Goal: Task Accomplishment & Management: Use online tool/utility

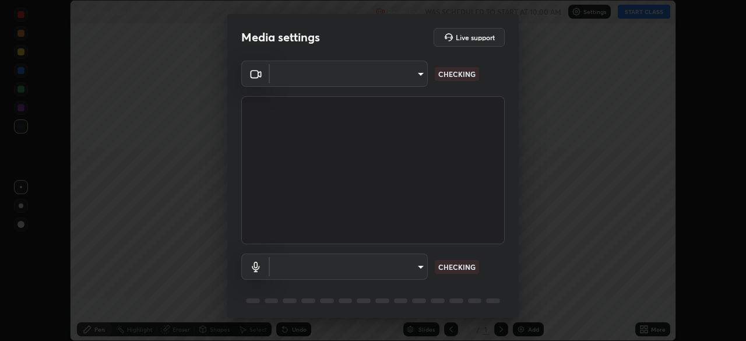
scroll to position [341, 746]
type input "c08bce05bf8d5aea718a1be68f52da0599af41aa0cc24399225b9d00f0db6711"
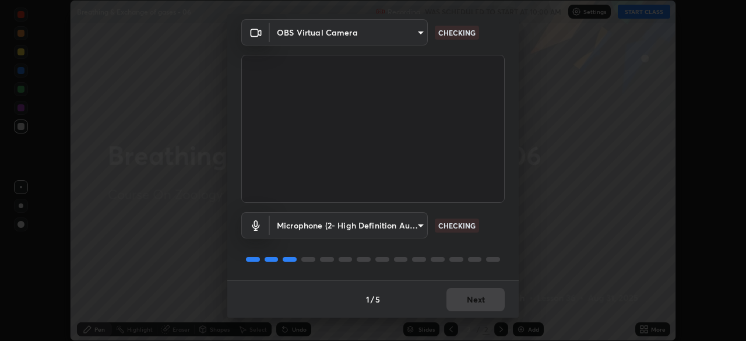
click at [417, 224] on body "Erase all Breathing & Exchange of gases - 06 Recording WAS SCHEDULED TO START A…" at bounding box center [373, 170] width 746 height 341
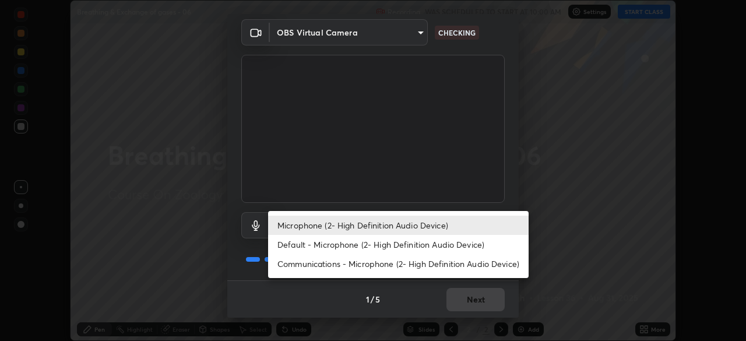
click at [431, 246] on li "Default - Microphone (2- High Definition Audio Device)" at bounding box center [398, 244] width 260 height 19
type input "default"
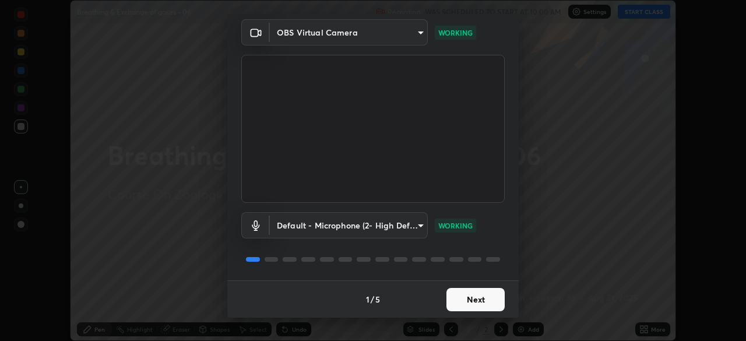
click at [476, 300] on button "Next" at bounding box center [475, 299] width 58 height 23
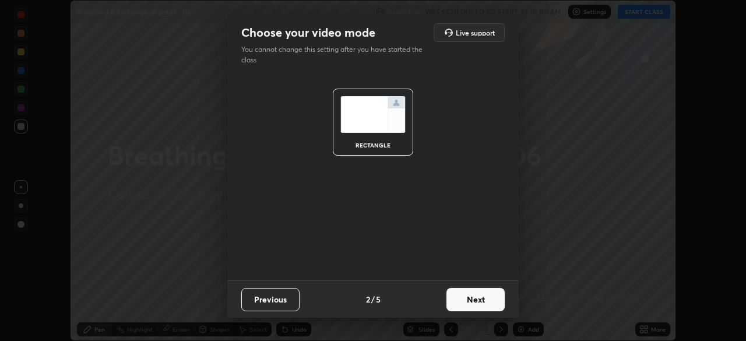
scroll to position [0, 0]
click at [479, 298] on button "Next" at bounding box center [475, 299] width 58 height 23
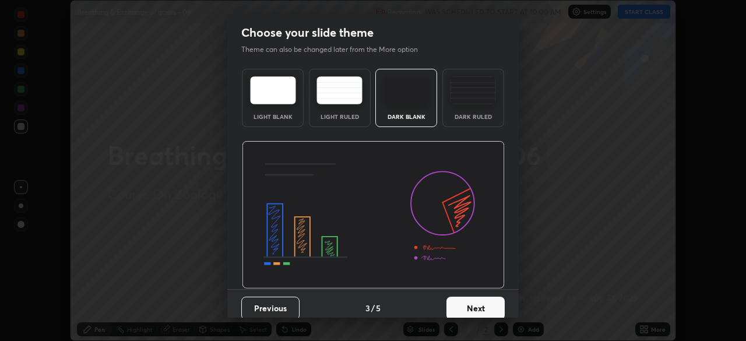
click at [487, 299] on button "Next" at bounding box center [475, 308] width 58 height 23
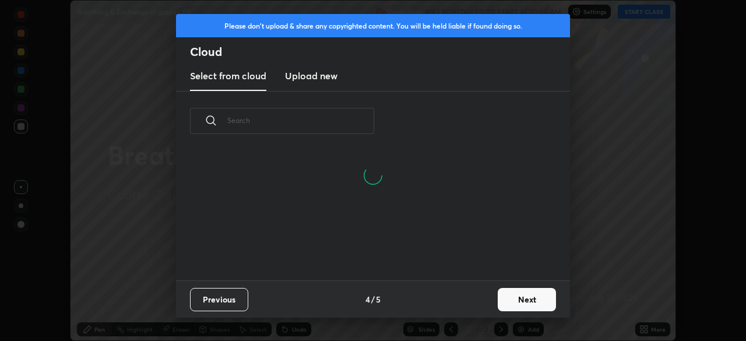
click at [499, 297] on button "Next" at bounding box center [527, 299] width 58 height 23
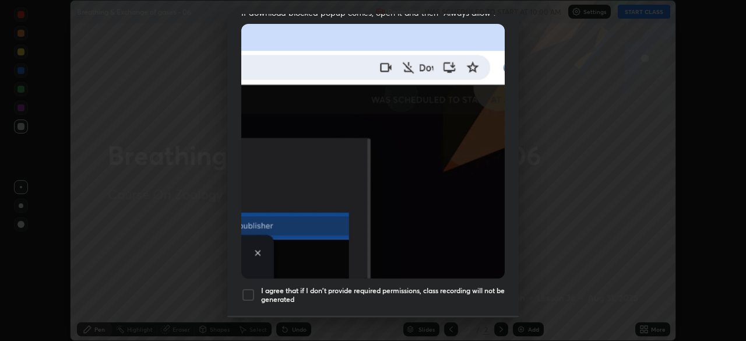
scroll to position [279, 0]
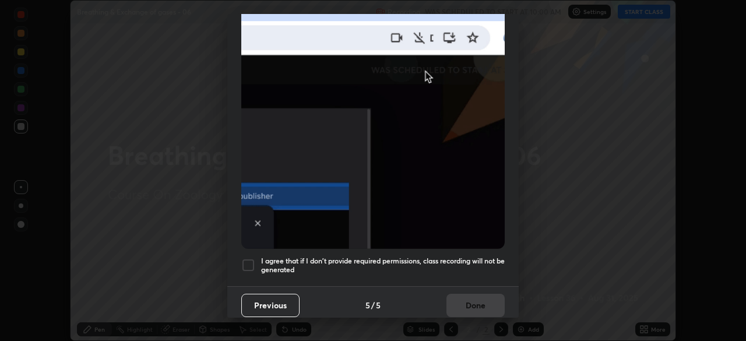
click at [454, 263] on h5 "I agree that if I don't provide required permissions, class recording will not …" at bounding box center [383, 265] width 244 height 18
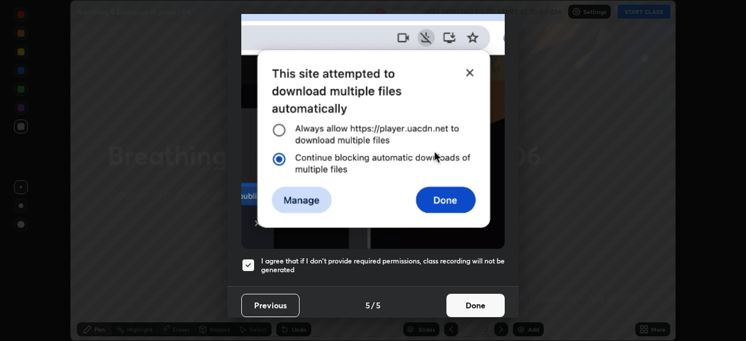
click at [463, 296] on button "Done" at bounding box center [475, 305] width 58 height 23
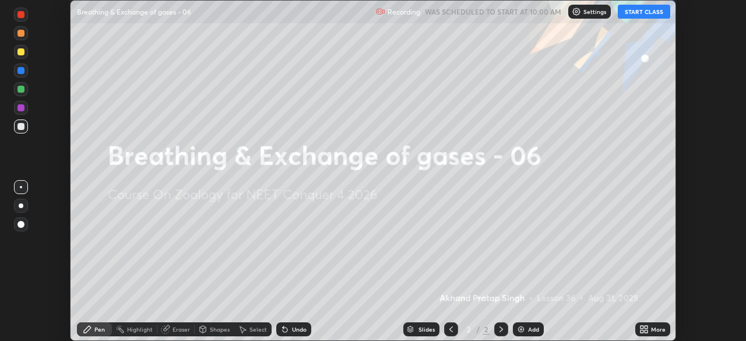
click at [634, 14] on button "START CLASS" at bounding box center [644, 12] width 52 height 14
click at [641, 330] on icon at bounding box center [641, 331] width 3 height 3
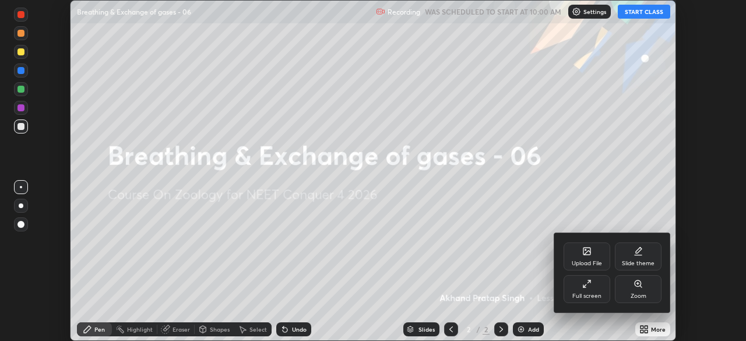
click at [585, 256] on div "Upload File" at bounding box center [586, 256] width 47 height 28
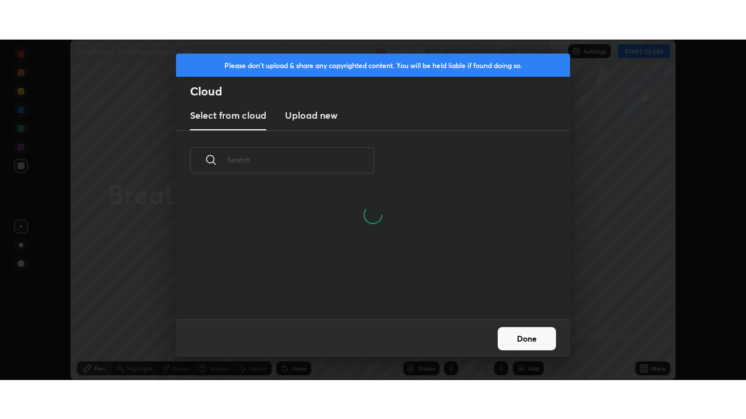
scroll to position [73, 374]
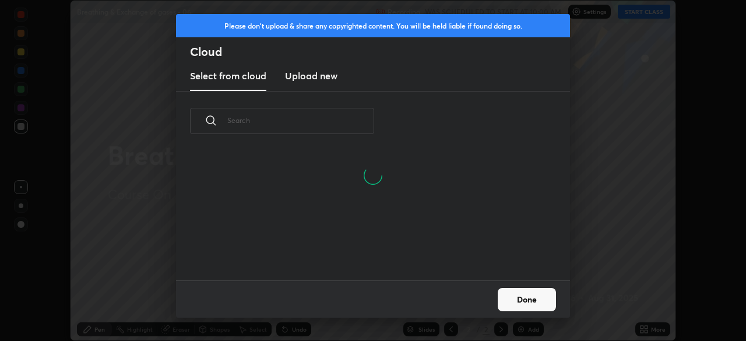
click at [313, 78] on h3 "Upload new" at bounding box center [311, 76] width 52 height 14
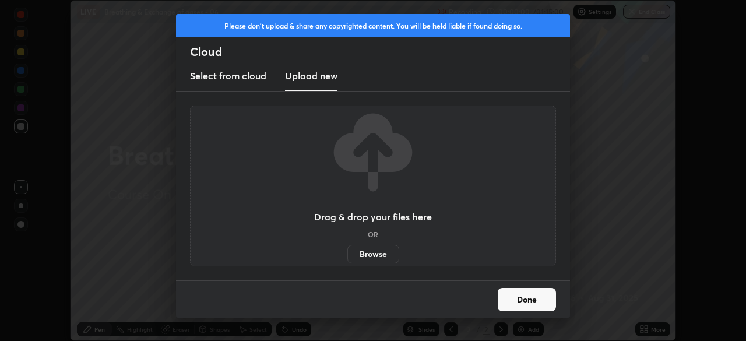
click at [367, 260] on label "Browse" at bounding box center [373, 254] width 52 height 19
click at [347, 260] on input "Browse" at bounding box center [347, 254] width 0 height 19
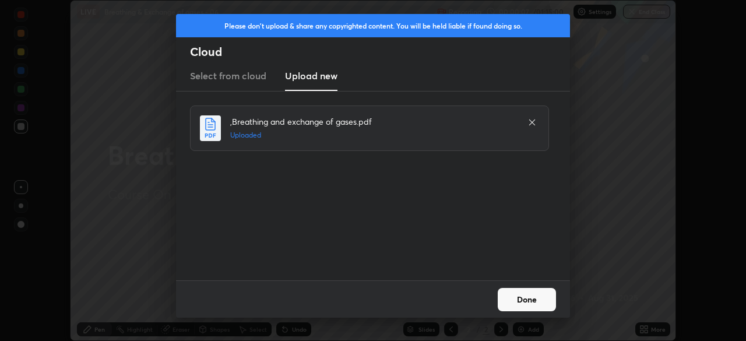
click at [530, 302] on button "Done" at bounding box center [527, 299] width 58 height 23
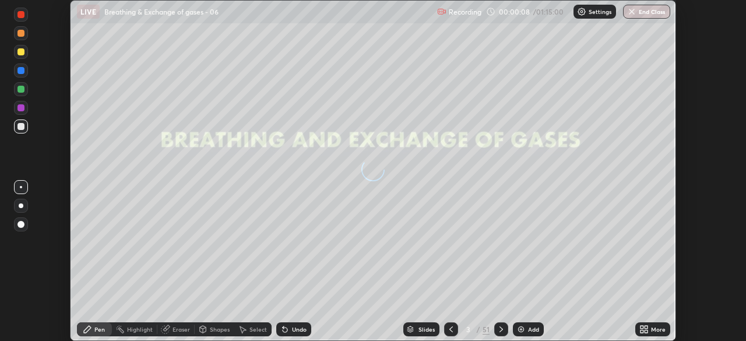
click at [643, 326] on icon at bounding box center [641, 327] width 3 height 3
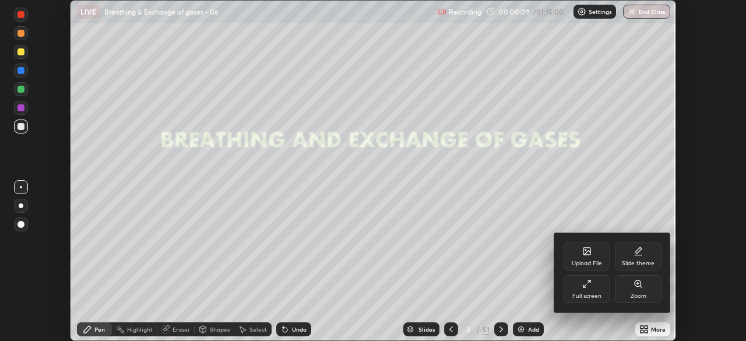
click at [584, 285] on icon at bounding box center [584, 285] width 3 height 3
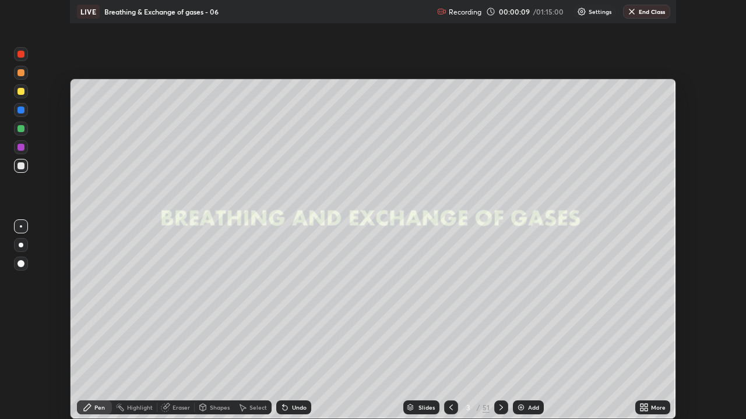
scroll to position [419, 746]
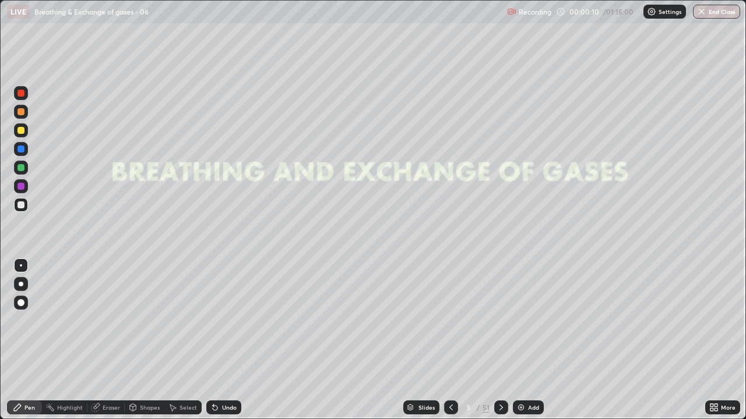
click at [429, 340] on div "Slides" at bounding box center [421, 408] width 36 height 14
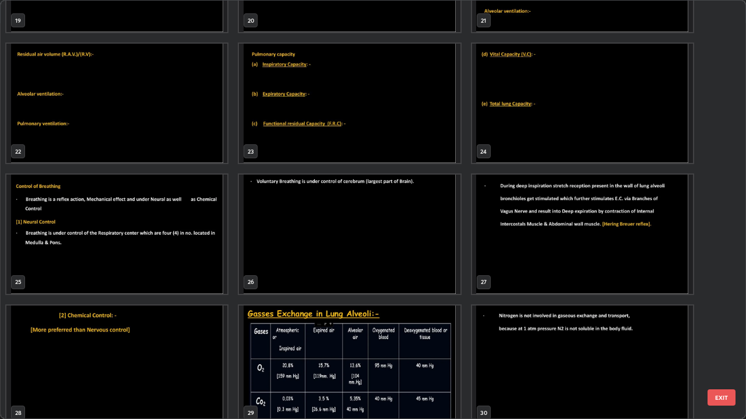
scroll to position [881, 0]
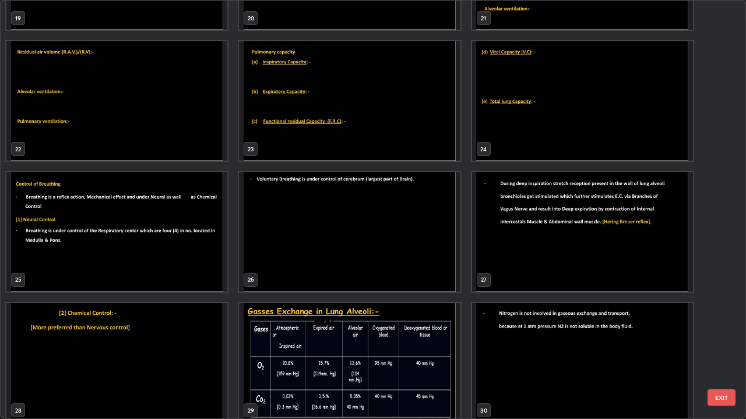
click at [193, 273] on img "grid" at bounding box center [116, 231] width 221 height 119
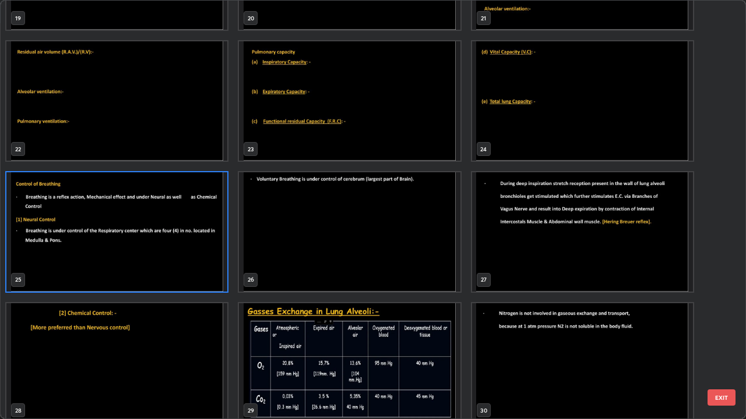
click at [195, 276] on img "grid" at bounding box center [116, 231] width 221 height 119
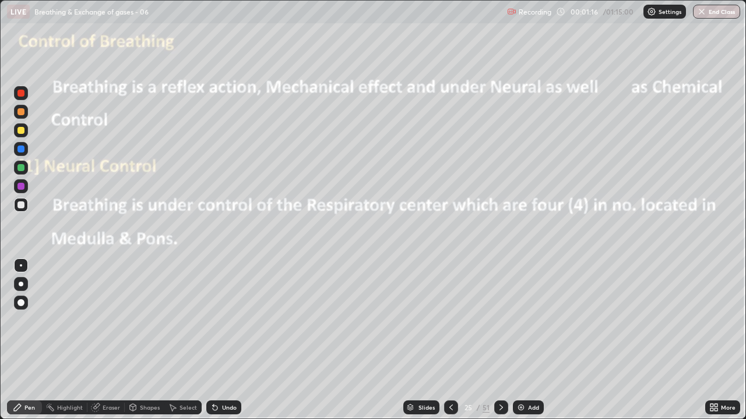
click at [500, 340] on icon at bounding box center [500, 407] width 9 height 9
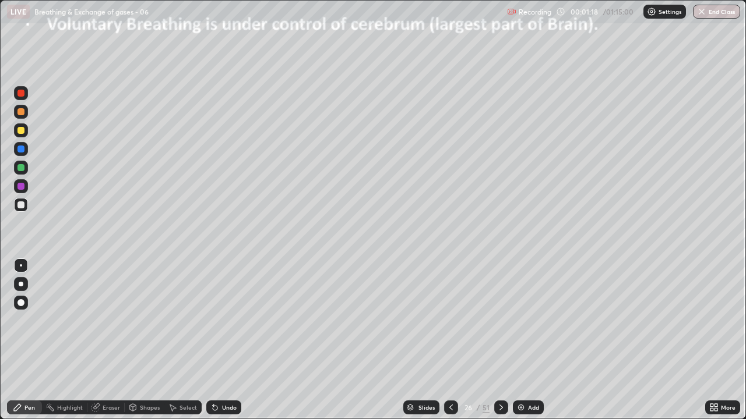
click at [21, 168] on div at bounding box center [20, 167] width 7 height 7
click at [22, 266] on div at bounding box center [21, 265] width 2 height 2
click at [23, 133] on div at bounding box center [20, 130] width 7 height 7
click at [23, 204] on div at bounding box center [20, 205] width 7 height 7
click at [22, 130] on div at bounding box center [20, 130] width 7 height 7
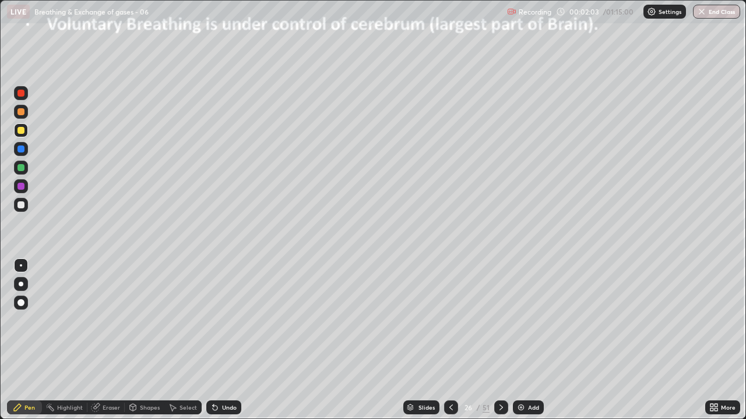
click at [21, 204] on div at bounding box center [20, 205] width 7 height 7
click at [22, 133] on div at bounding box center [20, 130] width 7 height 7
click at [22, 204] on div at bounding box center [20, 205] width 7 height 7
click at [217, 340] on icon at bounding box center [214, 407] width 9 height 9
click at [218, 340] on div "Undo" at bounding box center [223, 408] width 35 height 14
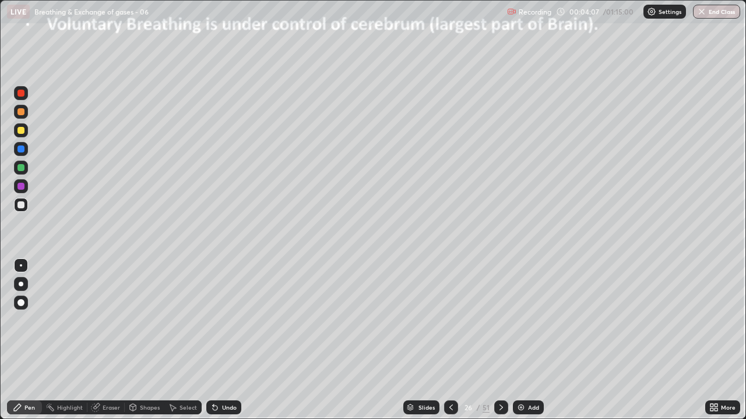
click at [22, 133] on div at bounding box center [20, 130] width 7 height 7
click at [22, 205] on div at bounding box center [20, 205] width 7 height 7
click at [19, 185] on div at bounding box center [20, 186] width 7 height 7
click at [500, 340] on icon at bounding box center [500, 407] width 9 height 9
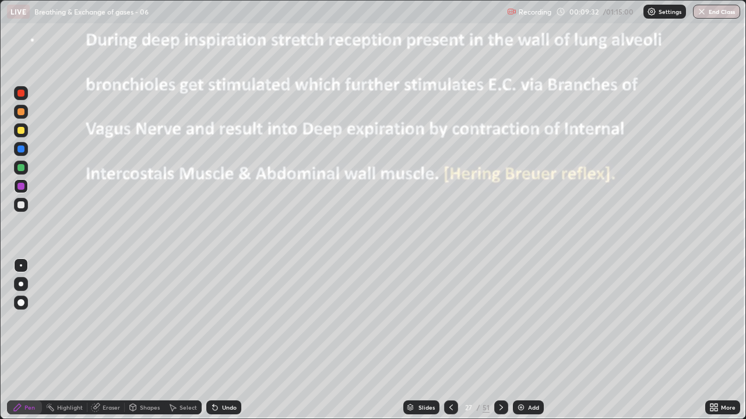
click at [21, 171] on div at bounding box center [20, 167] width 7 height 7
click at [498, 340] on icon at bounding box center [500, 407] width 9 height 9
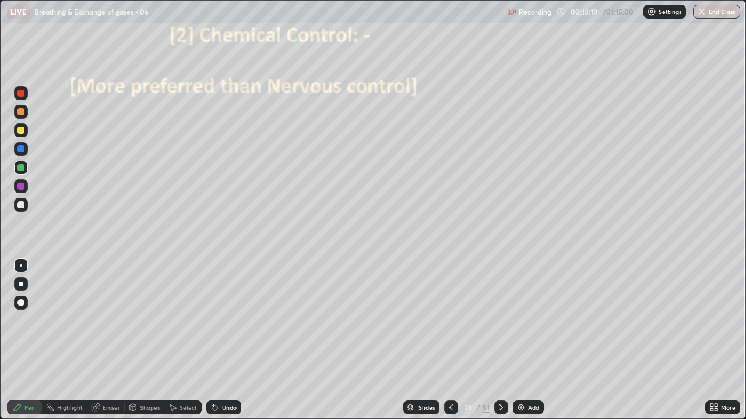
click at [26, 150] on div at bounding box center [21, 149] width 14 height 14
click at [23, 204] on div at bounding box center [20, 205] width 7 height 7
click at [222, 340] on div "Undo" at bounding box center [229, 408] width 15 height 6
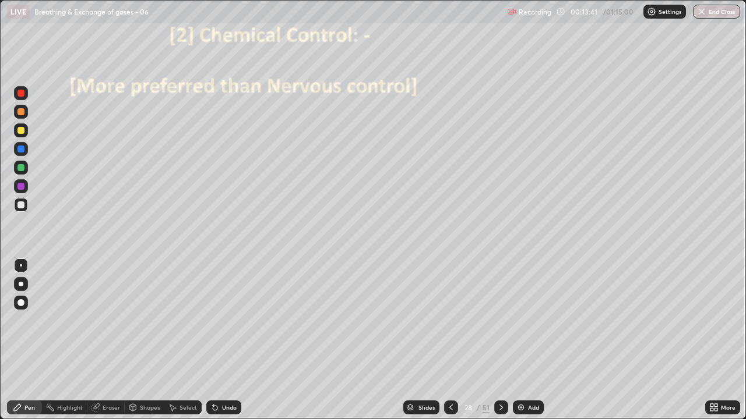
click at [224, 340] on div "Undo" at bounding box center [229, 408] width 15 height 6
click at [228, 340] on div "Undo" at bounding box center [229, 408] width 15 height 6
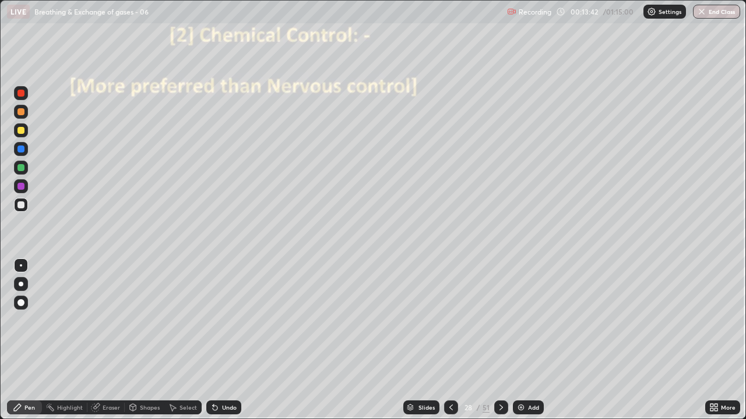
click at [228, 340] on div "Undo" at bounding box center [229, 408] width 15 height 6
click at [232, 340] on div "Undo" at bounding box center [223, 408] width 35 height 14
click at [231, 340] on div "Undo" at bounding box center [229, 408] width 15 height 6
click at [227, 340] on div "Undo" at bounding box center [223, 408] width 35 height 14
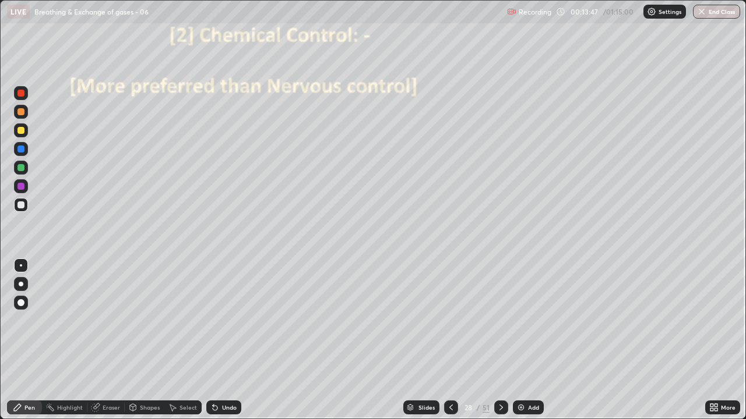
click at [227, 340] on div "Undo" at bounding box center [223, 408] width 35 height 14
click at [227, 340] on div "Undo" at bounding box center [229, 408] width 15 height 6
click at [22, 151] on div at bounding box center [20, 149] width 7 height 7
click at [21, 189] on div at bounding box center [20, 186] width 7 height 7
click at [24, 172] on div at bounding box center [21, 168] width 14 height 14
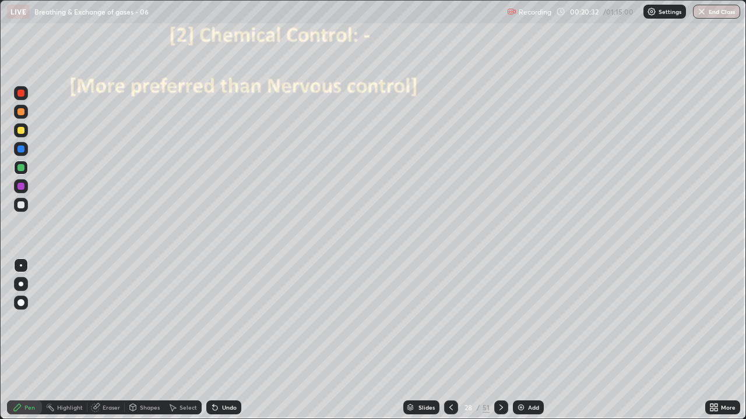
click at [500, 340] on icon at bounding box center [500, 407] width 9 height 9
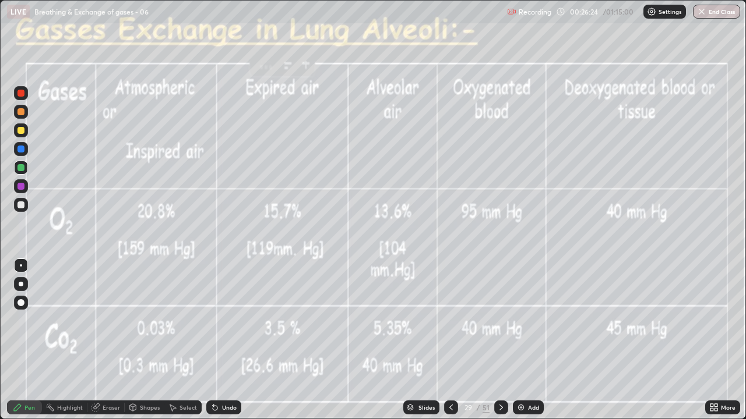
click at [107, 340] on div "Eraser" at bounding box center [111, 408] width 17 height 6
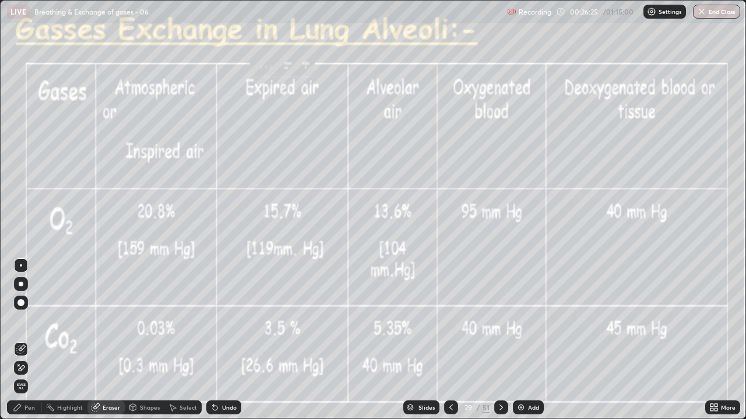
click at [22, 340] on icon at bounding box center [20, 369] width 9 height 10
click at [523, 340] on div "Add" at bounding box center [528, 408] width 31 height 14
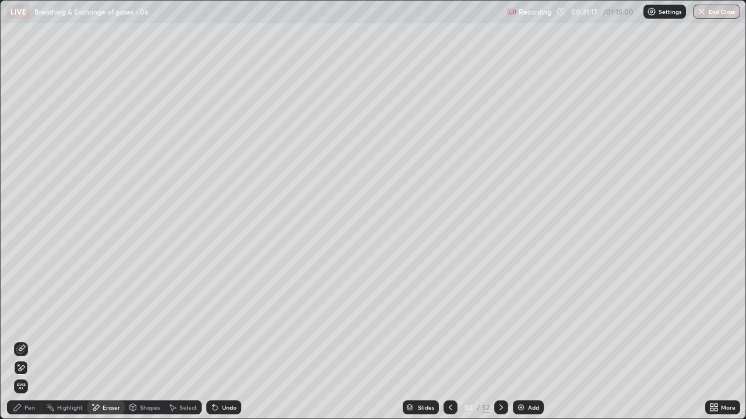
click at [31, 340] on div "Pen" at bounding box center [29, 408] width 10 height 6
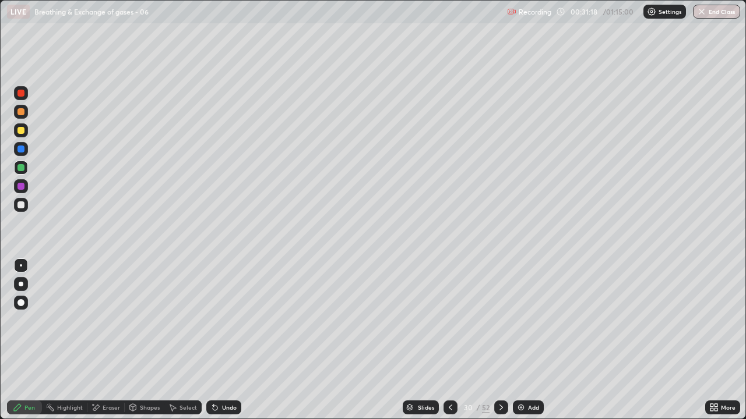
click at [20, 96] on div at bounding box center [20, 93] width 7 height 7
click at [20, 302] on div at bounding box center [20, 302] width 7 height 7
click at [25, 264] on div at bounding box center [21, 266] width 14 height 14
click at [22, 285] on div at bounding box center [21, 284] width 5 height 5
click at [24, 187] on div at bounding box center [20, 186] width 7 height 7
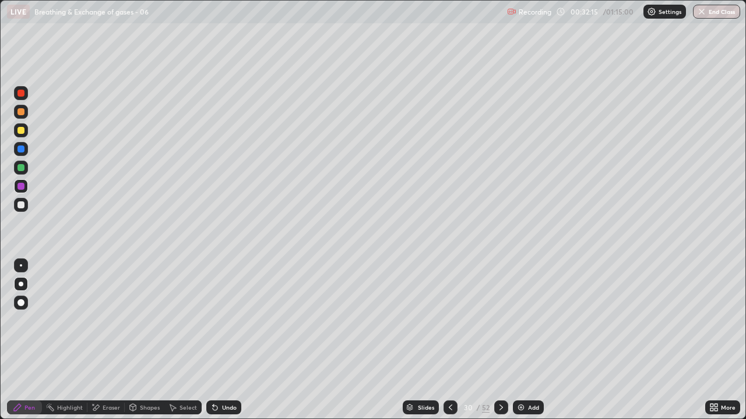
click at [21, 265] on div at bounding box center [21, 265] width 2 height 2
click at [22, 284] on div at bounding box center [21, 284] width 5 height 5
click at [20, 150] on div at bounding box center [20, 149] width 7 height 7
click at [21, 266] on div at bounding box center [21, 265] width 2 height 2
click at [20, 135] on div at bounding box center [21, 131] width 14 height 14
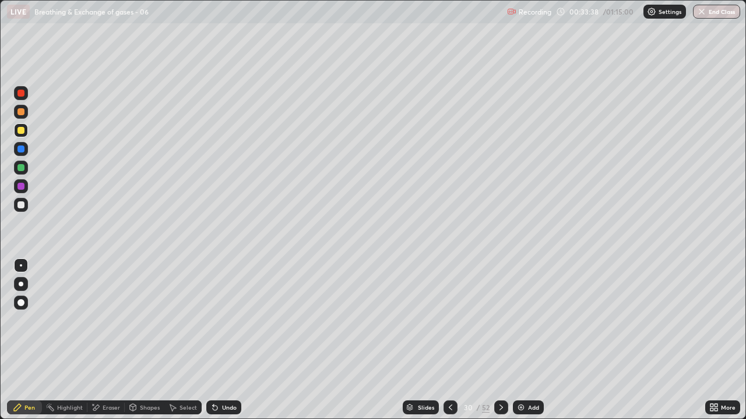
click at [21, 187] on div at bounding box center [20, 186] width 7 height 7
click at [23, 207] on div at bounding box center [20, 205] width 7 height 7
click at [22, 168] on div at bounding box center [20, 167] width 7 height 7
click at [22, 206] on div at bounding box center [20, 205] width 7 height 7
click at [26, 170] on div at bounding box center [21, 168] width 14 height 14
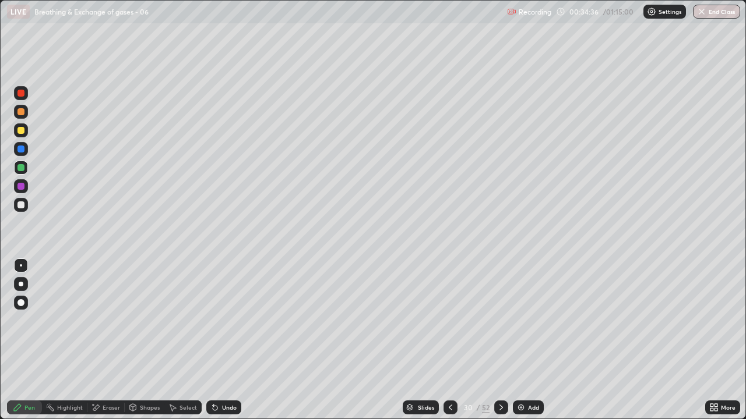
click at [26, 116] on div at bounding box center [21, 112] width 14 height 14
click at [22, 150] on div at bounding box center [20, 149] width 7 height 7
click at [23, 208] on div at bounding box center [20, 205] width 7 height 7
click at [27, 168] on div at bounding box center [21, 168] width 14 height 14
click at [23, 135] on div at bounding box center [21, 131] width 14 height 14
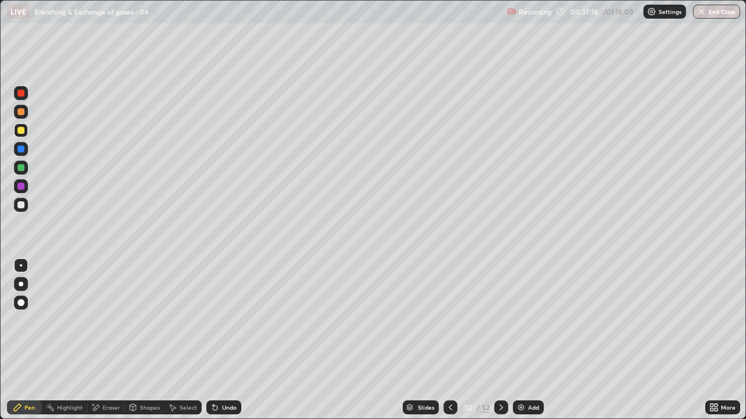
click at [26, 205] on div at bounding box center [21, 205] width 14 height 14
click at [27, 96] on div at bounding box center [21, 93] width 14 height 14
click at [26, 207] on div at bounding box center [21, 205] width 14 height 14
click at [23, 148] on div at bounding box center [20, 149] width 7 height 7
click at [22, 204] on div at bounding box center [20, 205] width 7 height 7
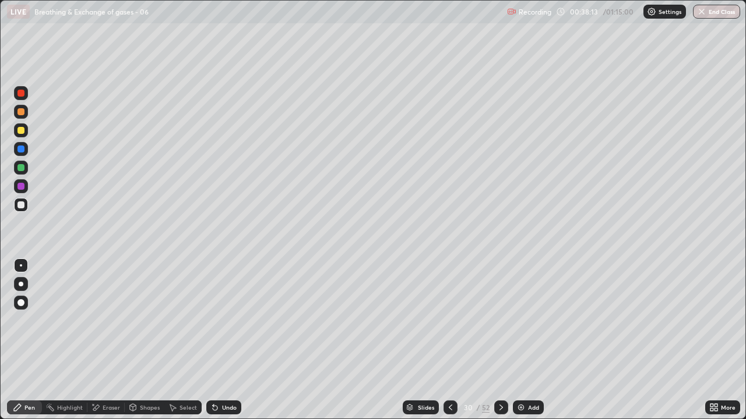
click at [24, 98] on div at bounding box center [21, 93] width 14 height 14
click at [21, 284] on div at bounding box center [21, 284] width 5 height 5
click at [26, 205] on div at bounding box center [21, 205] width 14 height 14
click at [217, 340] on div "Undo" at bounding box center [223, 408] width 35 height 14
click at [222, 340] on div "Undo" at bounding box center [229, 408] width 15 height 6
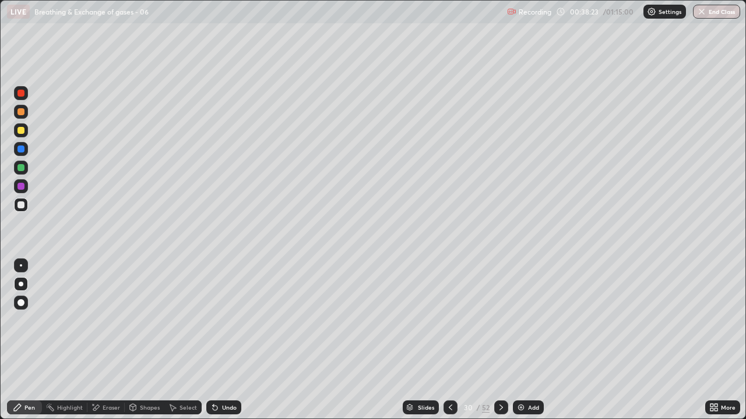
click at [21, 266] on div at bounding box center [21, 265] width 2 height 2
click at [22, 183] on div at bounding box center [20, 186] width 7 height 7
click at [21, 284] on div at bounding box center [21, 284] width 5 height 5
click at [23, 206] on div at bounding box center [20, 205] width 7 height 7
click at [22, 260] on div at bounding box center [21, 266] width 14 height 14
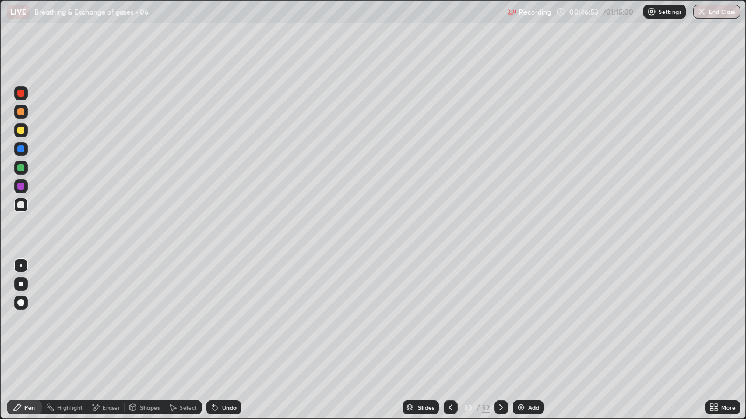
click at [23, 114] on div at bounding box center [20, 111] width 7 height 7
click at [497, 340] on div at bounding box center [501, 407] width 14 height 23
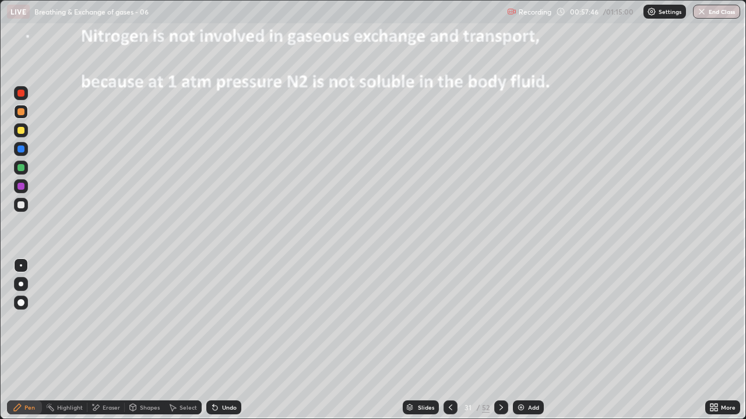
click at [498, 340] on icon at bounding box center [500, 407] width 9 height 9
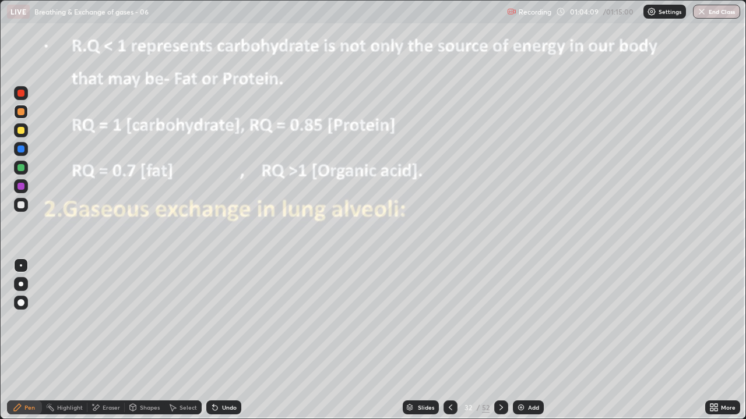
click at [98, 340] on icon at bounding box center [96, 408] width 6 height 6
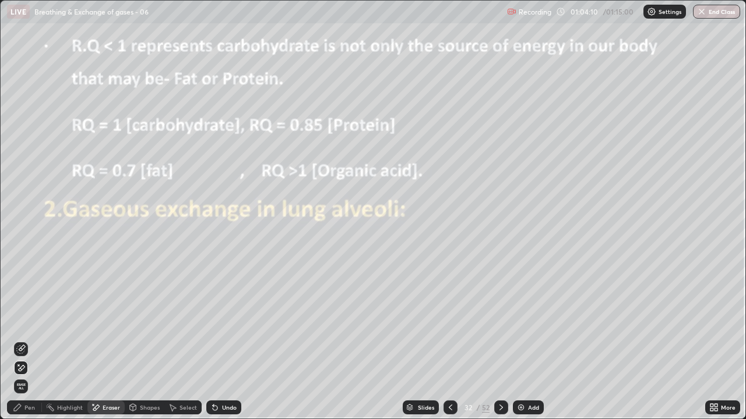
click at [23, 340] on icon at bounding box center [20, 369] width 9 height 10
click at [30, 340] on div "Pen" at bounding box center [29, 408] width 10 height 6
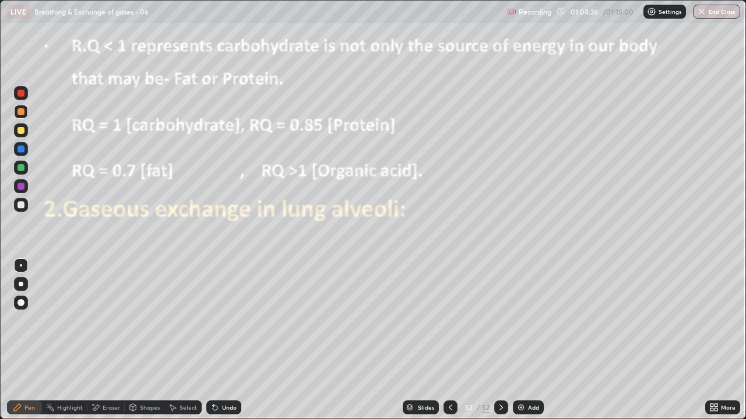
click at [26, 267] on div at bounding box center [21, 266] width 14 height 14
click at [22, 206] on div at bounding box center [20, 205] width 7 height 7
click at [501, 340] on icon at bounding box center [500, 407] width 9 height 9
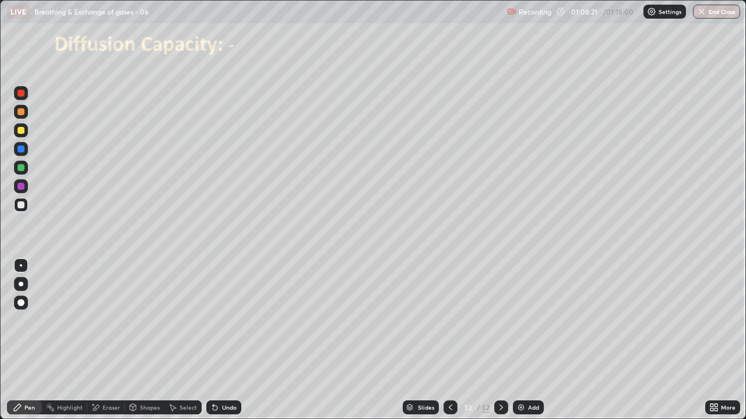
click at [25, 302] on div at bounding box center [21, 303] width 14 height 14
click at [23, 94] on div at bounding box center [20, 93] width 7 height 7
click at [21, 206] on div at bounding box center [20, 205] width 7 height 7
click at [21, 284] on div at bounding box center [21, 284] width 5 height 5
click at [22, 188] on div at bounding box center [20, 186] width 7 height 7
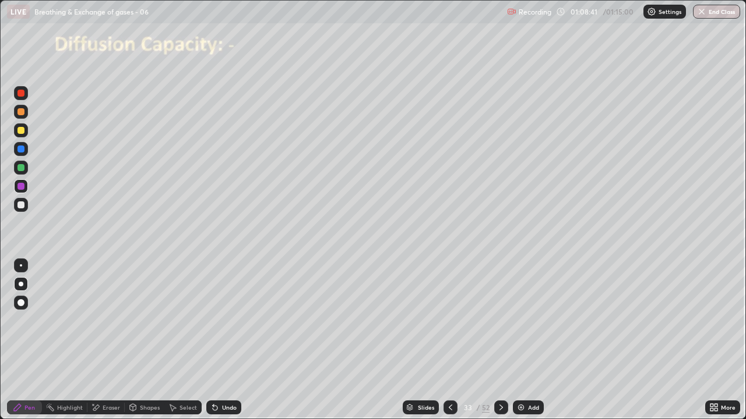
click at [21, 266] on div at bounding box center [21, 265] width 2 height 2
click at [26, 208] on div at bounding box center [21, 205] width 14 height 14
click at [23, 204] on div at bounding box center [20, 205] width 7 height 7
click at [23, 154] on div at bounding box center [21, 149] width 14 height 14
click at [22, 186] on div at bounding box center [20, 186] width 7 height 7
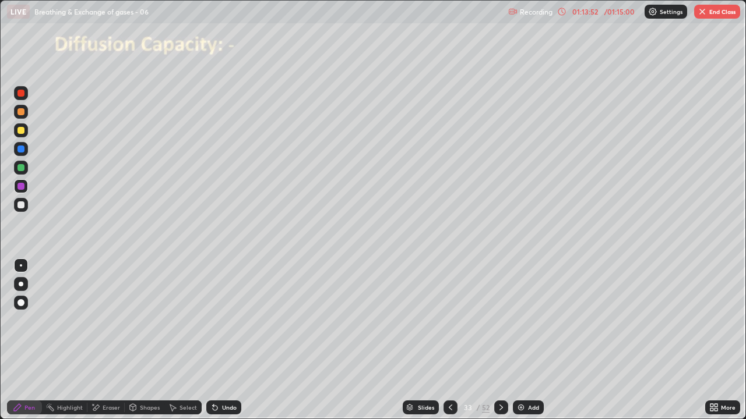
click at [711, 13] on button "End Class" at bounding box center [717, 12] width 46 height 14
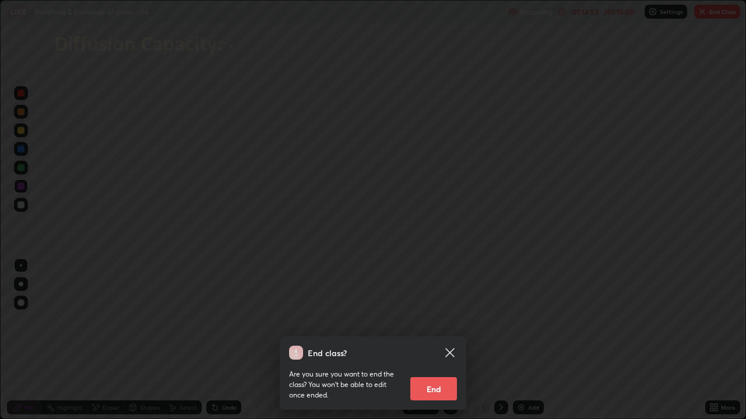
click at [449, 340] on button "End" at bounding box center [433, 389] width 47 height 23
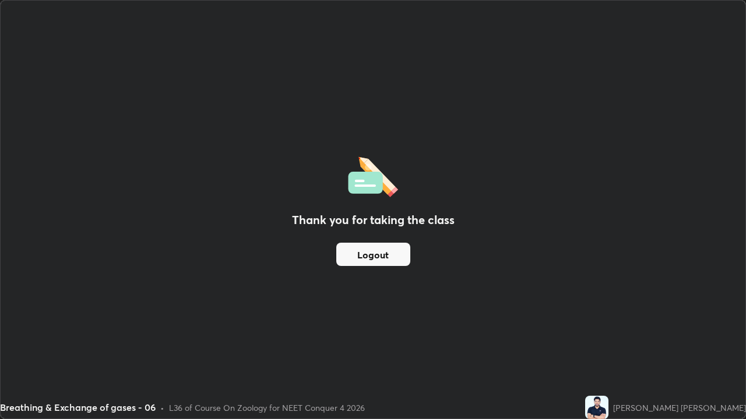
click at [368, 254] on button "Logout" at bounding box center [373, 254] width 74 height 23
